Goal: Check status: Check status

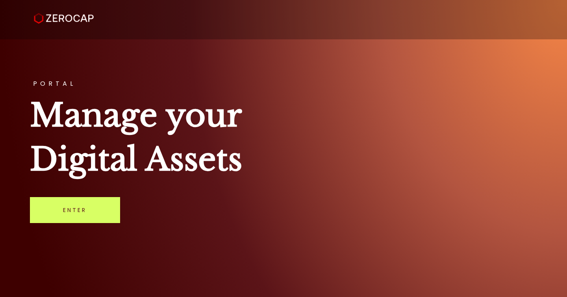
click at [72, 215] on link "Enter" at bounding box center [75, 210] width 90 height 26
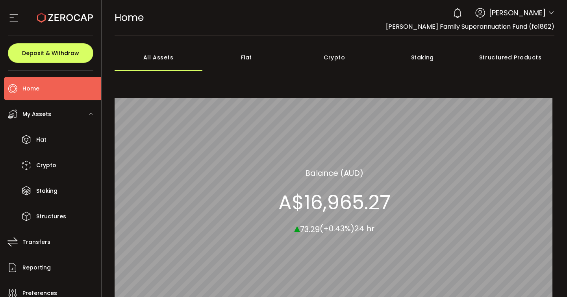
click at [523, 15] on span "Benjamin Wright" at bounding box center [517, 12] width 57 height 11
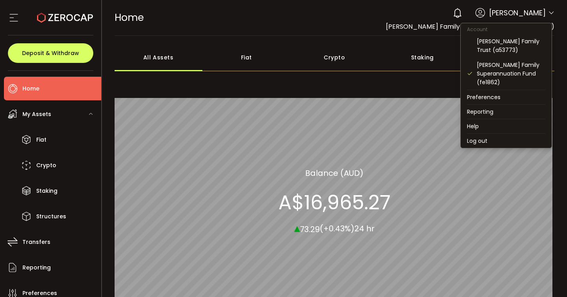
click at [548, 13] on icon at bounding box center [551, 13] width 6 height 6
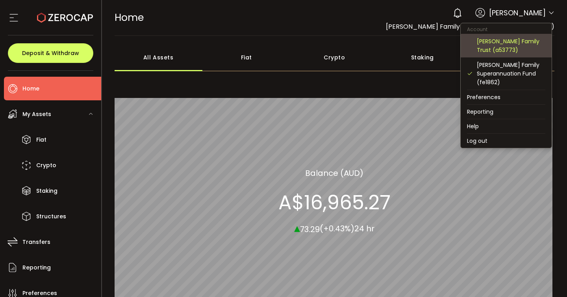
click at [510, 39] on div "Benjamin Wright Family Trust (a53773)" at bounding box center [511, 45] width 69 height 17
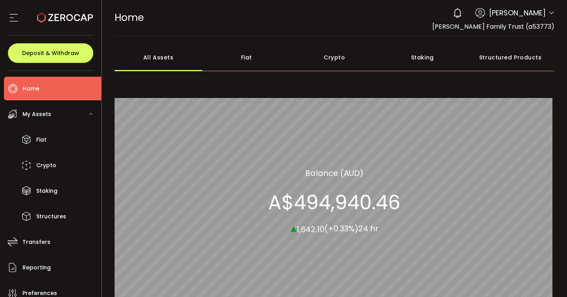
click at [334, 56] on div "Crypto" at bounding box center [335, 58] width 88 height 28
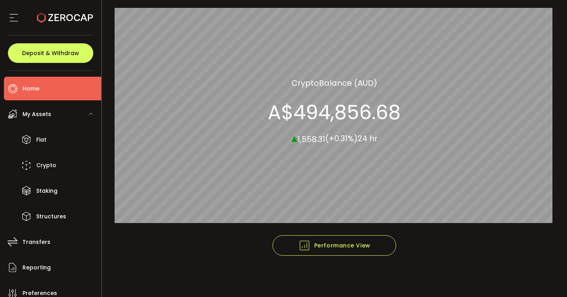
scroll to position [91, 0]
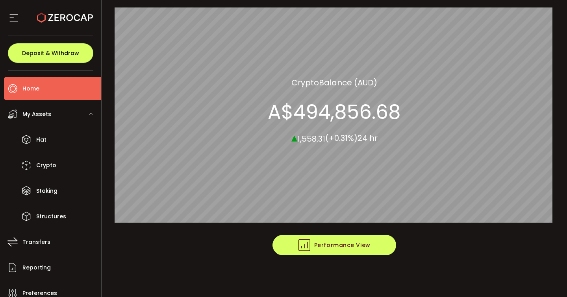
click at [320, 247] on span "Performance View" at bounding box center [335, 245] width 72 height 12
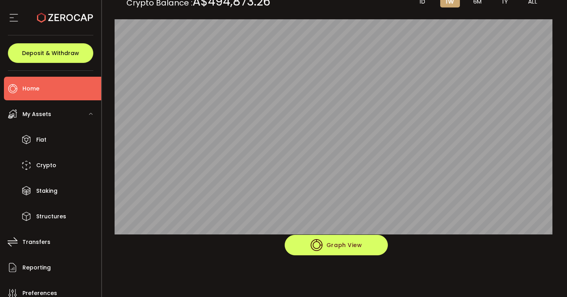
click at [326, 244] on span "Graph View" at bounding box center [337, 245] width 52 height 12
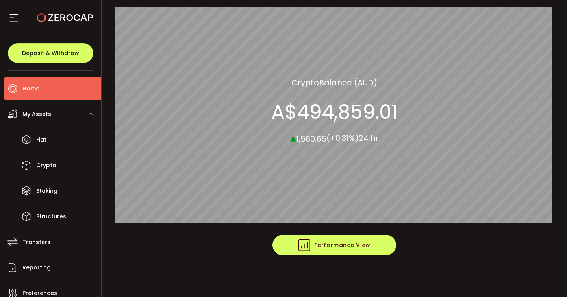
click at [326, 244] on span "Performance View" at bounding box center [335, 245] width 72 height 12
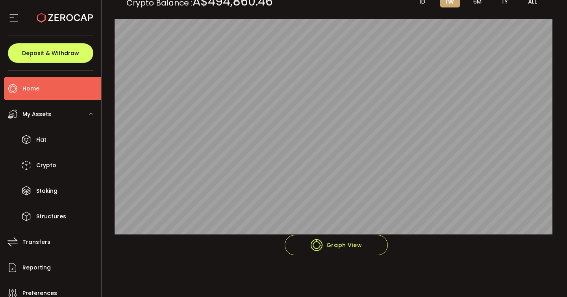
scroll to position [51, 0]
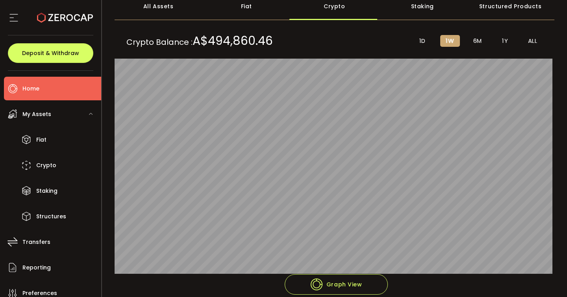
click at [528, 41] on span "ALL" at bounding box center [532, 40] width 9 height 7
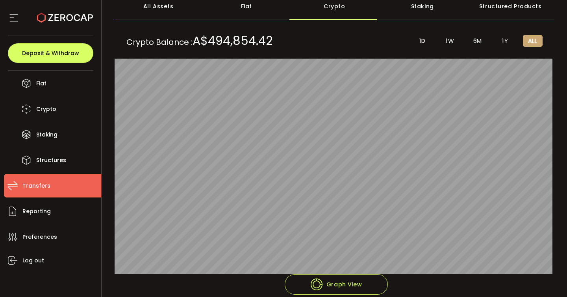
click at [27, 186] on span "Transfers" at bounding box center [36, 185] width 28 height 11
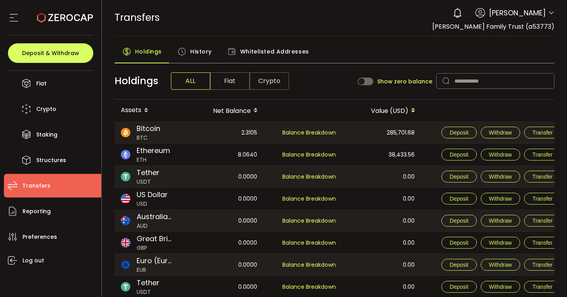
click at [318, 24] on div "TRANSFERS Buy Power A$0.00 AUD Transfers Transfers Verify Your Identity 0 Benja…" at bounding box center [335, 17] width 440 height 35
click at [326, 41] on main "Holdings History Whitelisted Addresses Holdings ALL Fiat Crypto Show zero balan…" at bounding box center [335, 202] width 466 height 333
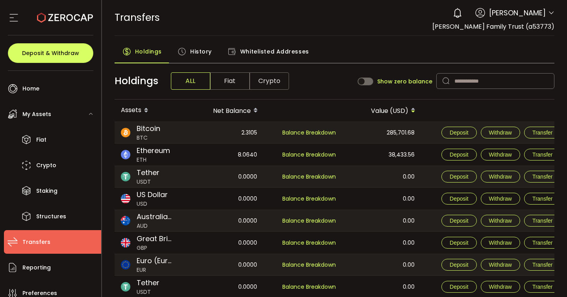
click at [345, 256] on div "0.00" at bounding box center [382, 264] width 78 height 21
drag, startPoint x: 370, startPoint y: 296, endPoint x: 363, endPoint y: 293, distance: 7.4
click at [384, 297] on html "#icon-aud_portfolio .cls-1 { font-size: 12px; fill: #fdfbfb; font-family: "Adob…" at bounding box center [283, 148] width 567 height 297
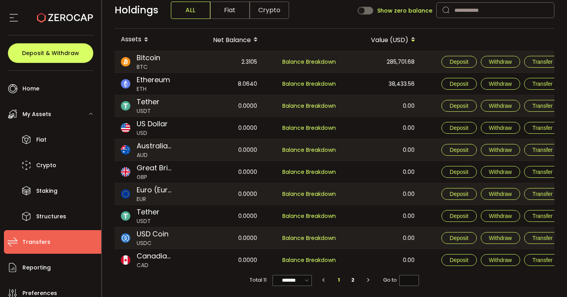
scroll to position [74, 0]
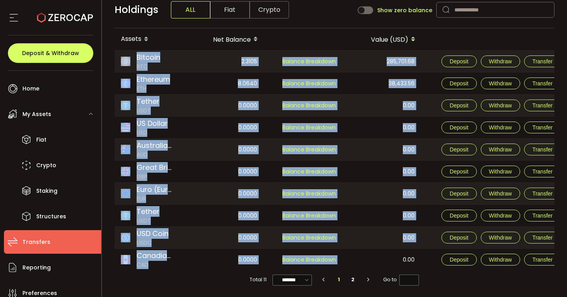
drag, startPoint x: 346, startPoint y: 268, endPoint x: 380, endPoint y: 271, distance: 34.3
click at [380, 271] on div "Bitcoin BTC 2.3105 Balance Breakdown 285,701.68 Deposit Withdraw Transfer Ether…" at bounding box center [335, 160] width 440 height 221
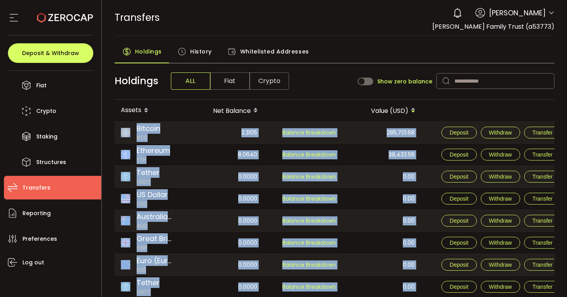
scroll to position [56, 0]
